Goal: Information Seeking & Learning: Learn about a topic

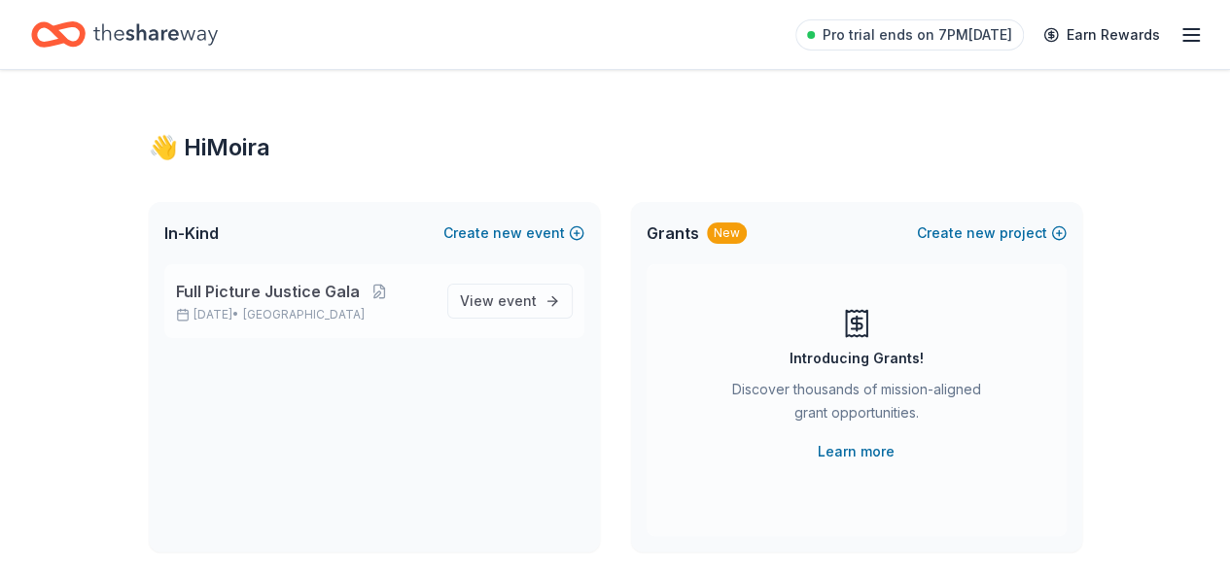
click at [256, 297] on span "Full Picture Justice Gala" at bounding box center [268, 291] width 184 height 23
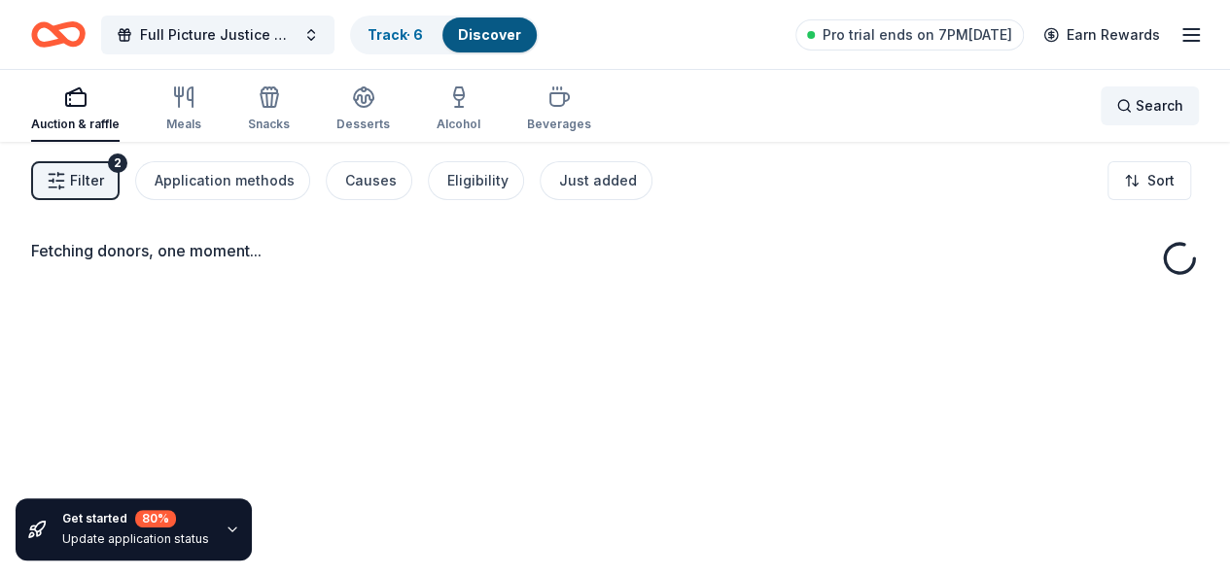
click at [1135, 109] on span "Search" at bounding box center [1159, 105] width 48 height 23
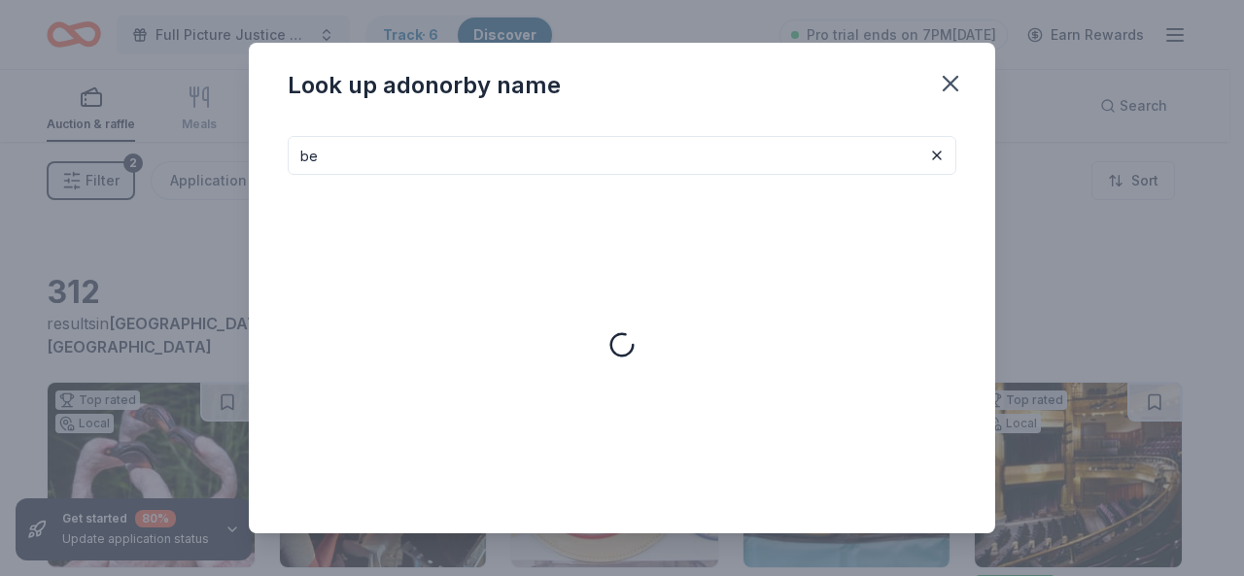
type input "b"
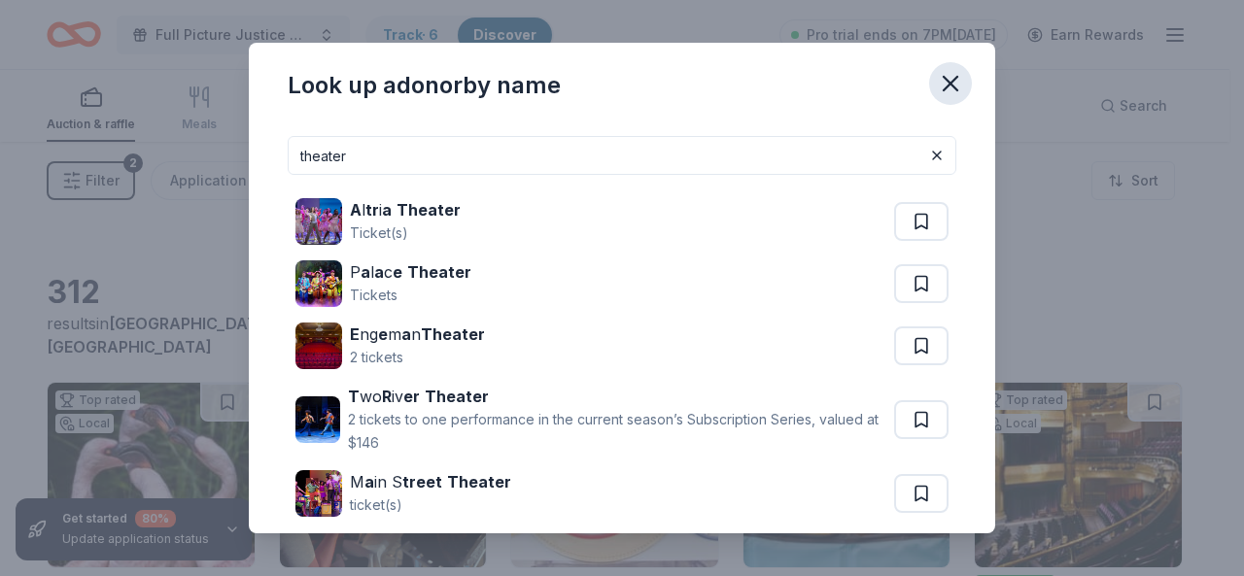
type input "theater"
click at [947, 82] on icon "button" at bounding box center [951, 84] width 14 height 14
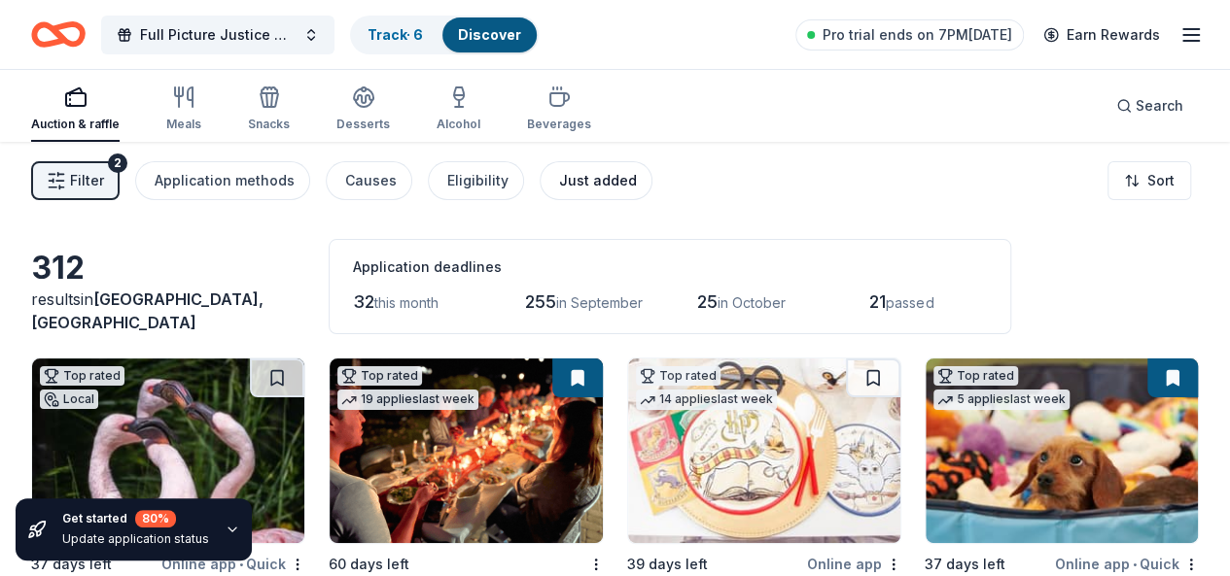
click at [598, 177] on div "Just added" at bounding box center [598, 180] width 78 height 23
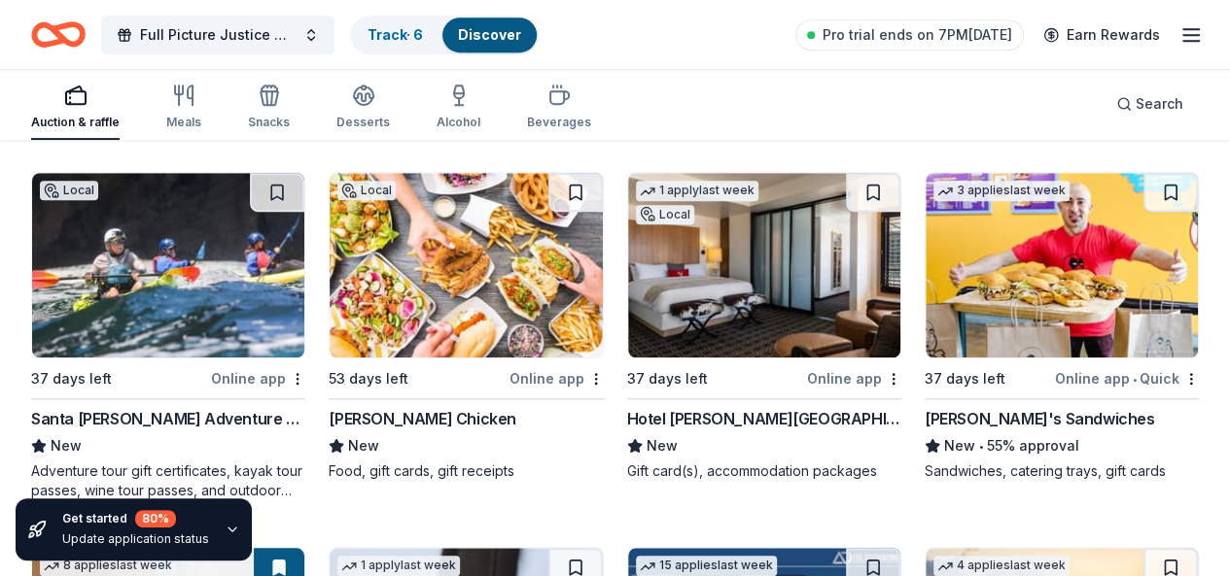
scroll to position [532, 0]
